Goal: Register for event/course

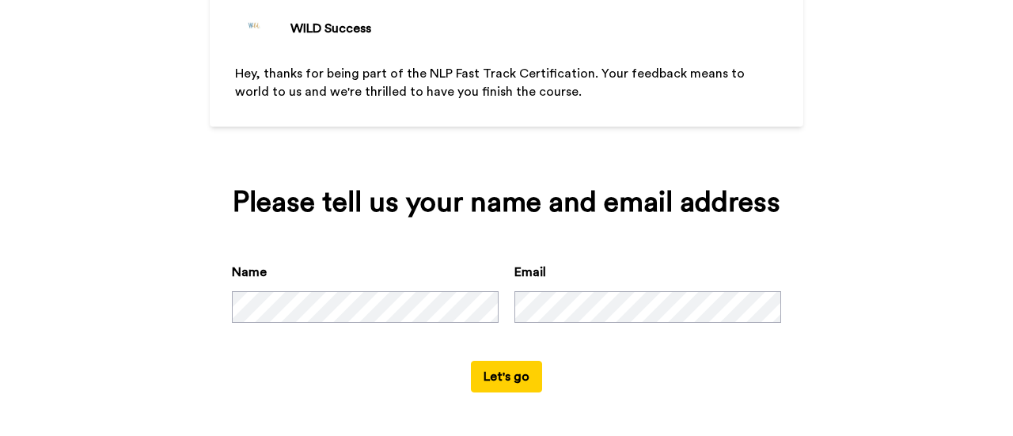
scroll to position [117, 0]
click at [509, 379] on button "Let's go" at bounding box center [506, 377] width 71 height 32
click at [474, 309] on div "Name Email" at bounding box center [506, 312] width 549 height 98
click at [471, 361] on button "Let's go" at bounding box center [506, 377] width 71 height 32
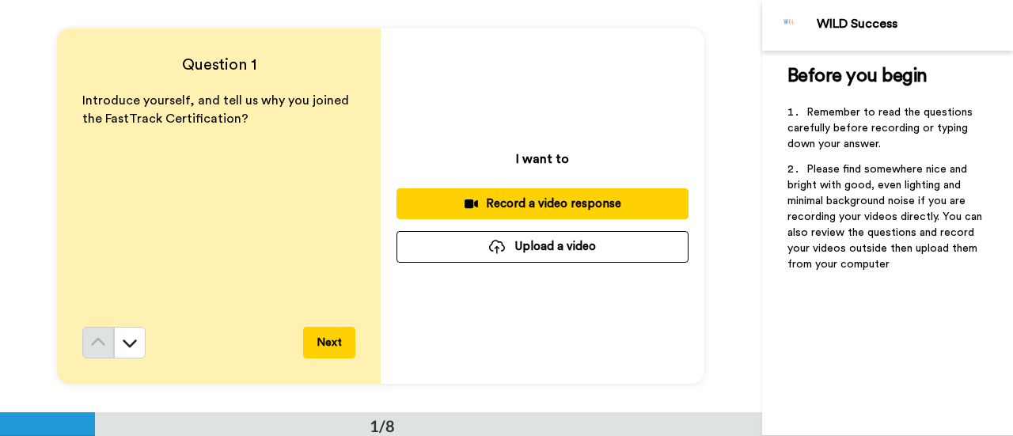
click at [333, 338] on button "Next" at bounding box center [329, 343] width 52 height 32
click at [507, 203] on div "Record a video response" at bounding box center [542, 203] width 267 height 17
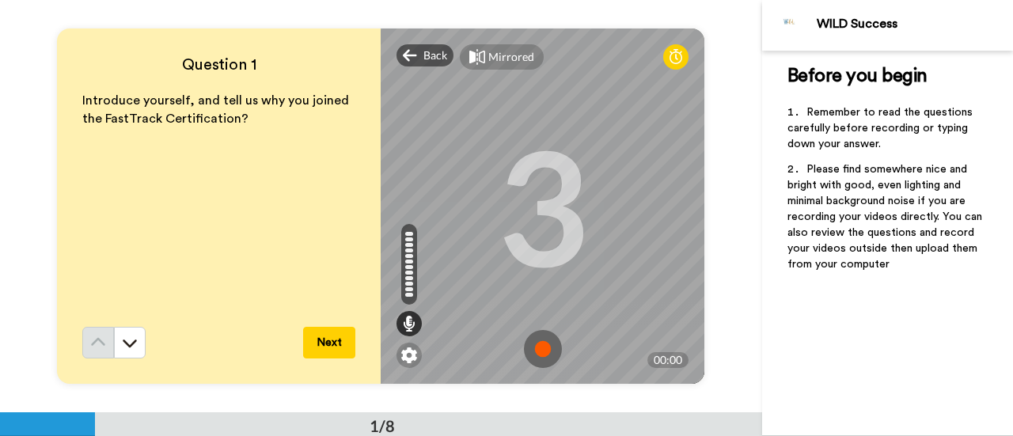
click at [540, 347] on img at bounding box center [543, 349] width 38 height 38
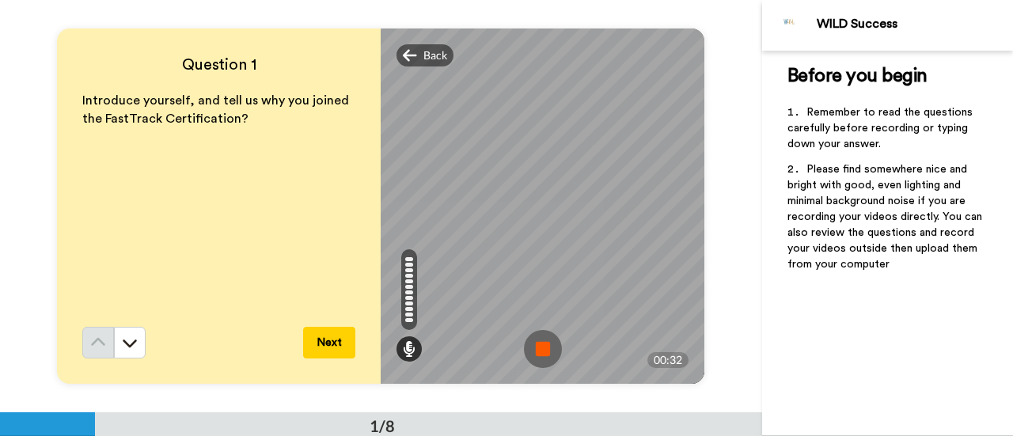
click at [534, 360] on img at bounding box center [543, 349] width 38 height 38
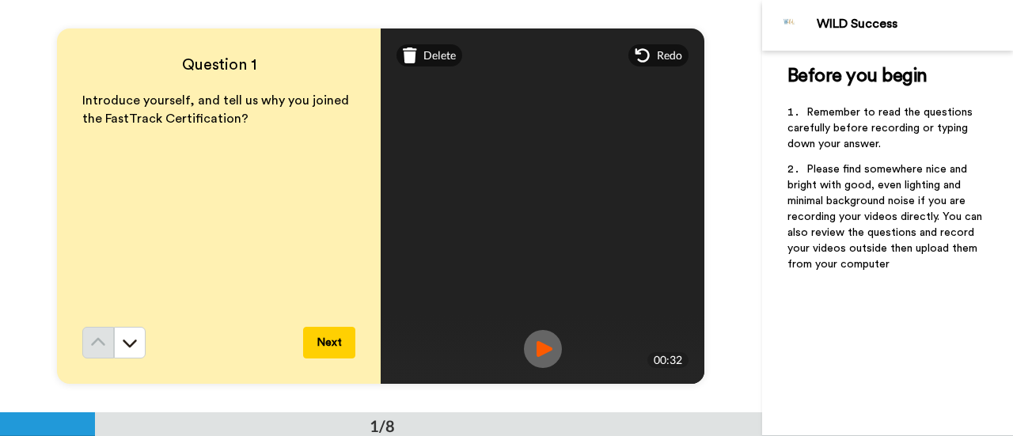
click at [540, 346] on img at bounding box center [543, 349] width 38 height 38
click at [325, 347] on button "Next" at bounding box center [329, 343] width 52 height 32
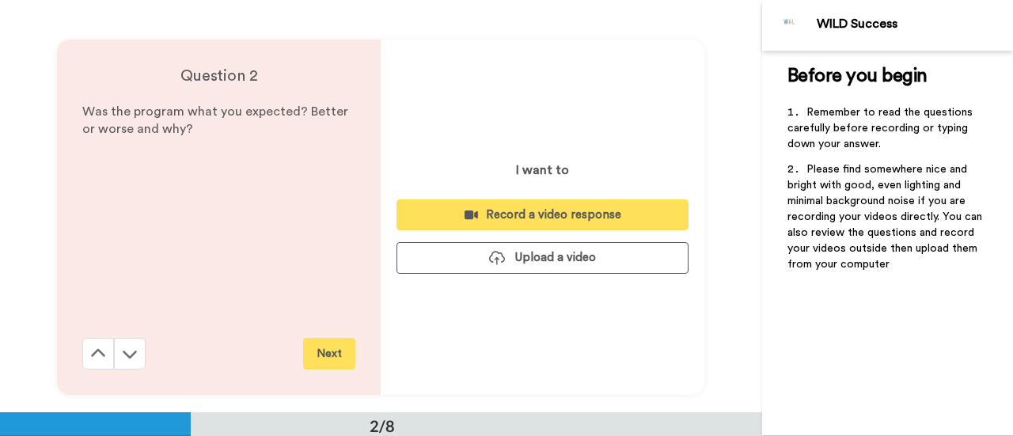
scroll to position [413, 0]
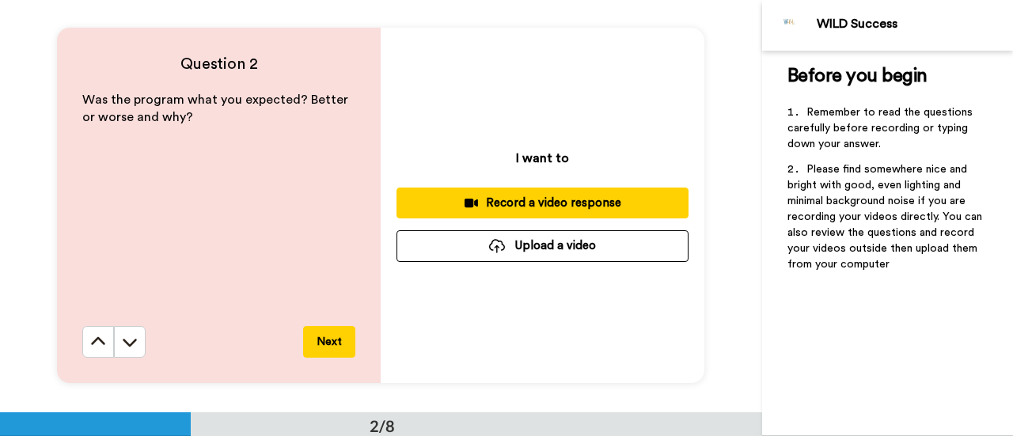
click at [565, 200] on div "Record a video response" at bounding box center [542, 203] width 267 height 17
